Goal: Obtain resource: Obtain resource

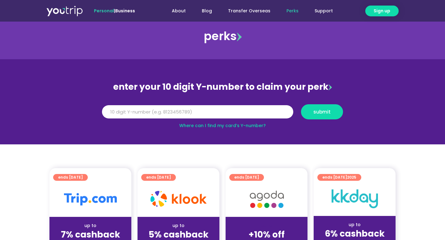
scroll to position [6, 0]
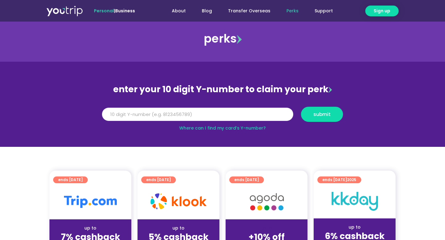
click at [165, 120] on input "Y Number" at bounding box center [197, 115] width 191 height 14
click at [161, 117] on input "Y Number" at bounding box center [197, 115] width 191 height 14
paste input "8155605872"
type input "8155605872"
click at [318, 114] on span "submit" at bounding box center [321, 114] width 17 height 5
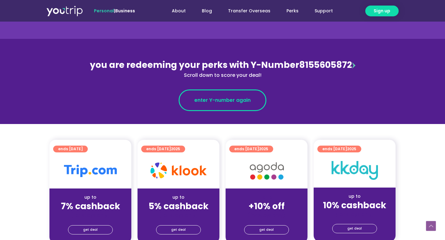
scroll to position [105, 0]
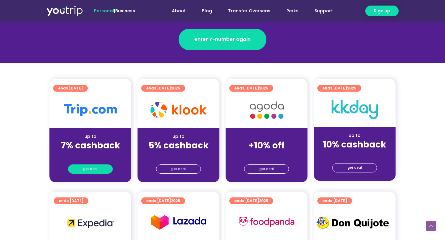
click at [83, 171] on link "get deal" at bounding box center [90, 169] width 45 height 9
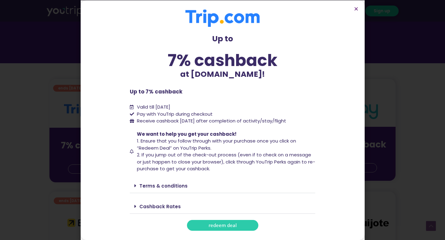
click at [244, 226] on link "redeem deal" at bounding box center [222, 225] width 71 height 11
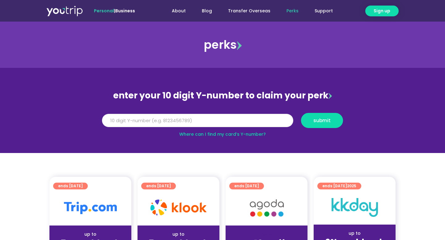
click at [179, 117] on input "Y Number" at bounding box center [197, 121] width 191 height 14
paste input "8155605872"
type input "8155605872"
click at [327, 125] on button "submit" at bounding box center [322, 120] width 42 height 15
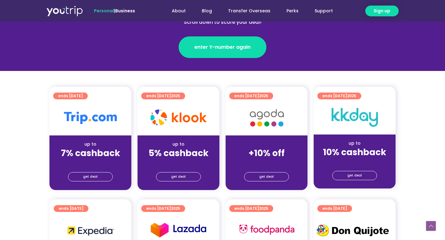
scroll to position [113, 0]
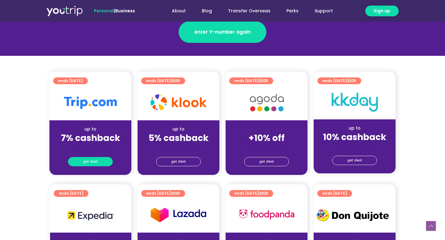
click at [99, 161] on link "get deal" at bounding box center [90, 161] width 45 height 9
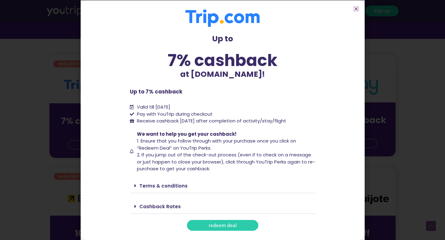
scroll to position [143, 0]
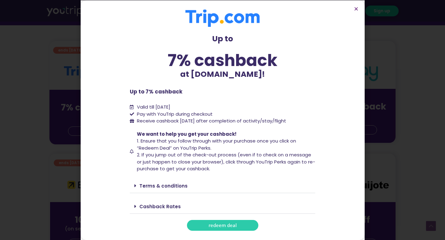
click at [239, 222] on link "redeem deal" at bounding box center [222, 225] width 71 height 11
